Goal: Transaction & Acquisition: Purchase product/service

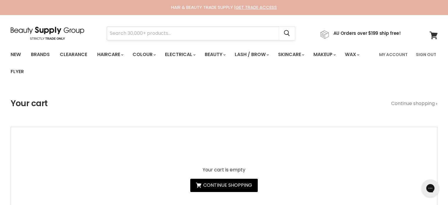
paste input "ALFAPARF SEMI DI LINO NUTRITIVE"
type input "ALFAPARF SEMI DI LINO NUTRITIVE"
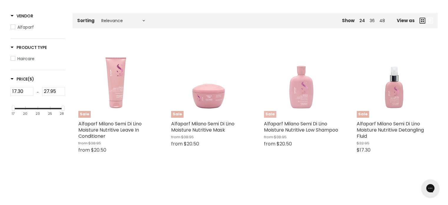
type input "ALFAPARF SEMI DI LINO NUTRITIVE"
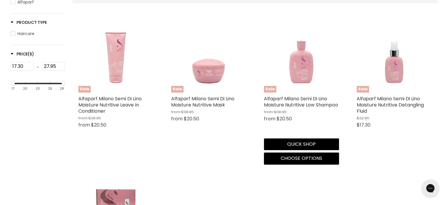
scroll to position [147, 0]
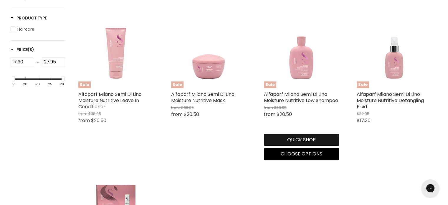
click at [304, 138] on button "Quick shop" at bounding box center [301, 140] width 75 height 12
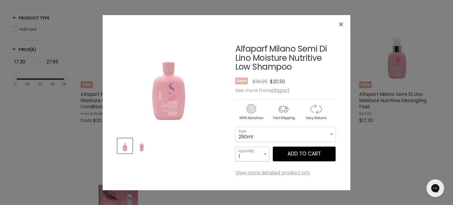
click at [259, 153] on select "1 2 3 4 5 6 7 8 9 10+" at bounding box center [252, 153] width 34 height 15
click at [235, 146] on select "1 2 3 4 5 6 7 8 9 10+" at bounding box center [252, 153] width 34 height 15
click at [260, 129] on select "250ml 1 Litre" at bounding box center [285, 134] width 100 height 15
click at [235, 127] on select "250ml 1 Litre" at bounding box center [285, 134] width 100 height 15
select select "1 Litre"
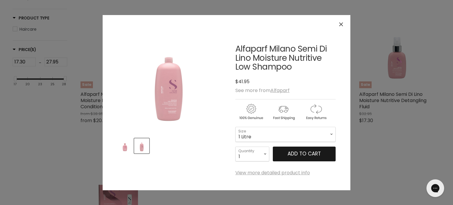
click at [306, 155] on button "Add to cart" at bounding box center [304, 153] width 63 height 15
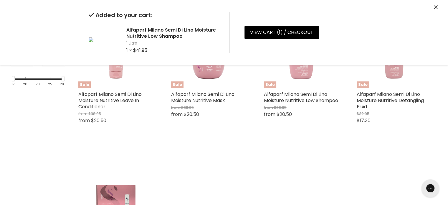
click at [435, 7] on icon "Close" at bounding box center [436, 7] width 4 height 4
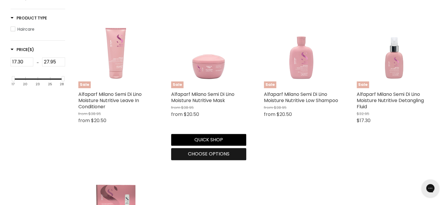
click at [201, 156] on span "Choose options" at bounding box center [209, 153] width 42 height 7
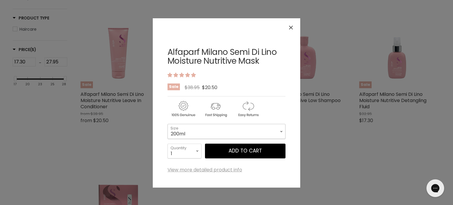
click at [214, 132] on select "200ml 500ml" at bounding box center [226, 131] width 118 height 15
click at [167, 124] on select "200ml 500ml" at bounding box center [226, 131] width 118 height 15
select select "500ml"
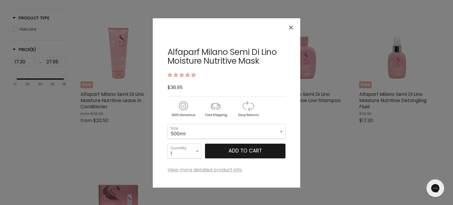
click at [243, 151] on button "Add to cart" at bounding box center [245, 150] width 80 height 15
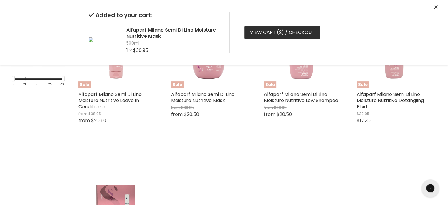
click at [265, 36] on link "View cart ( 2 ) / Checkout" at bounding box center [283, 32] width 76 height 13
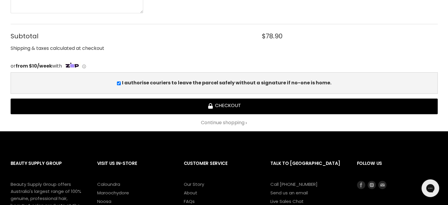
scroll to position [265, 0]
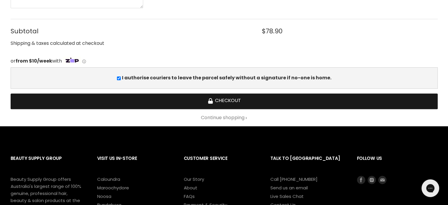
click at [226, 100] on button "Checkout" at bounding box center [224, 101] width 427 height 16
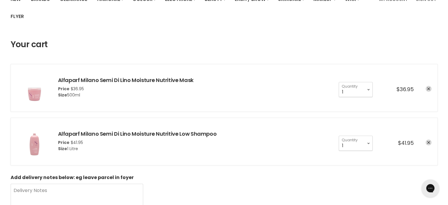
scroll to position [59, 0]
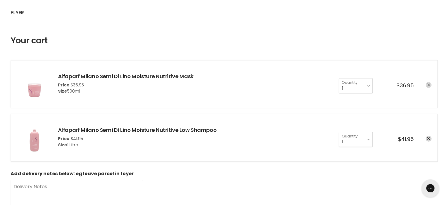
click at [428, 83] on link "remove Alfaparf Milano Semi Di Lino Moisture Nutritive Mask" at bounding box center [429, 85] width 6 height 6
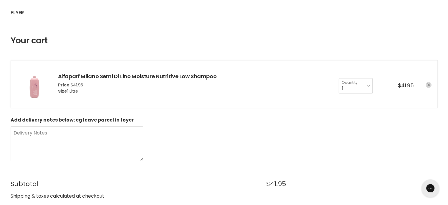
click at [427, 84] on icon "remove Alfaparf Milano Semi Di Lino Moisture Nutritive Low Shampoo" at bounding box center [428, 84] width 3 height 3
